Goal: Task Accomplishment & Management: Manage account settings

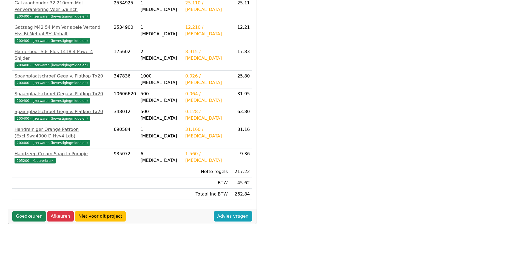
scroll to position [137, 0]
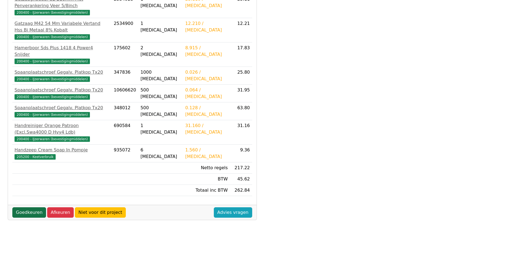
click at [28, 208] on link "Goedkeuren" at bounding box center [29, 213] width 34 height 10
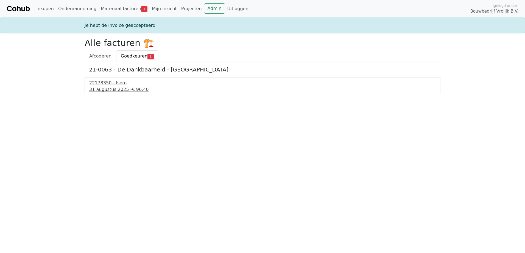
click at [113, 86] on div "22178350 - Isero" at bounding box center [262, 83] width 346 height 7
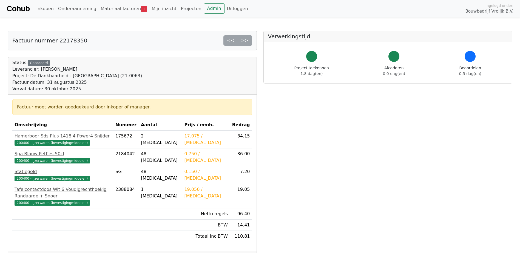
scroll to position [27, 0]
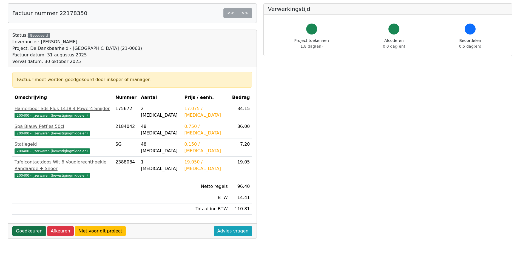
click at [29, 226] on link "Goedkeuren" at bounding box center [29, 231] width 34 height 10
